Goal: Task Accomplishment & Management: Manage account settings

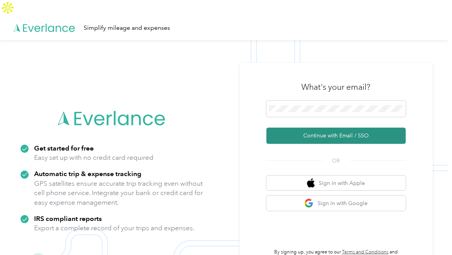
click at [329, 128] on button "Continue with Email / SSO" at bounding box center [336, 136] width 139 height 16
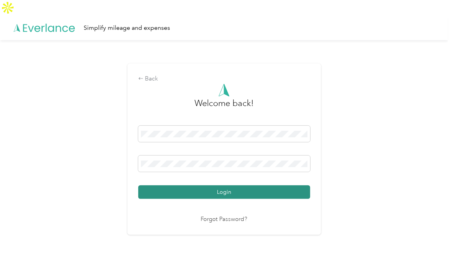
click at [221, 186] on button "Login" at bounding box center [224, 193] width 172 height 14
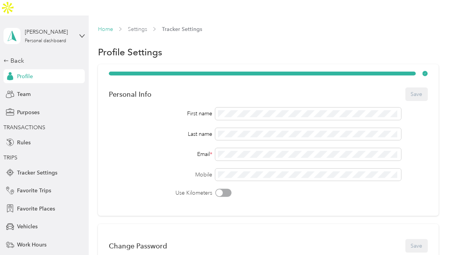
click at [107, 26] on link "Home" at bounding box center [105, 29] width 15 height 7
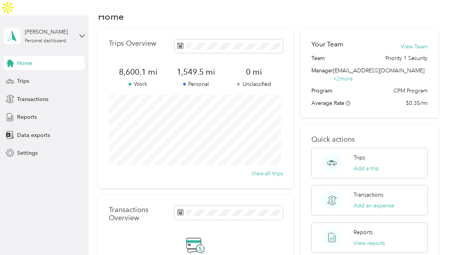
scroll to position [38, 0]
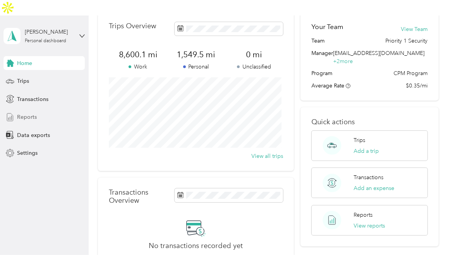
click at [28, 113] on span "Reports" at bounding box center [27, 117] width 20 height 8
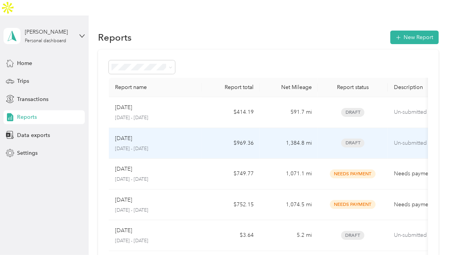
click at [124, 134] on p "[DATE]" at bounding box center [123, 138] width 17 height 9
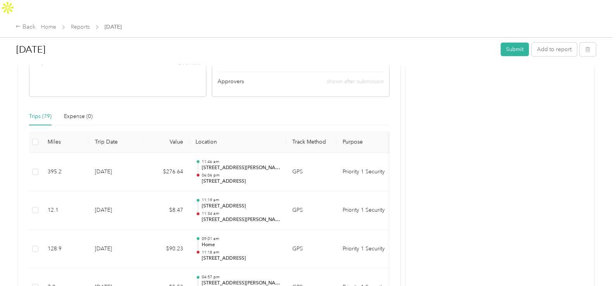
scroll to position [155, 0]
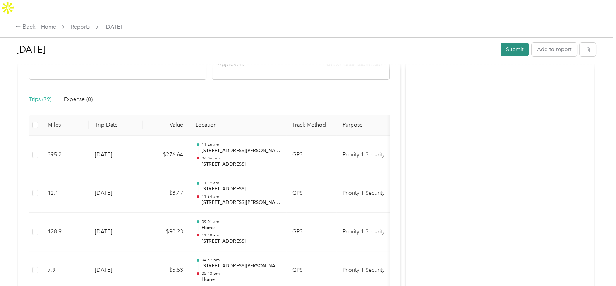
click at [452, 43] on button "Submit" at bounding box center [515, 50] width 28 height 14
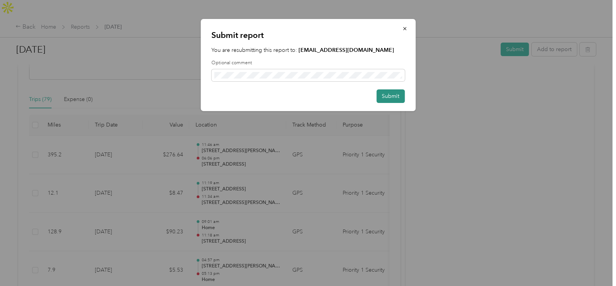
click at [390, 96] on button "Submit" at bounding box center [391, 96] width 28 height 14
